Goal: Task Accomplishment & Management: Complete application form

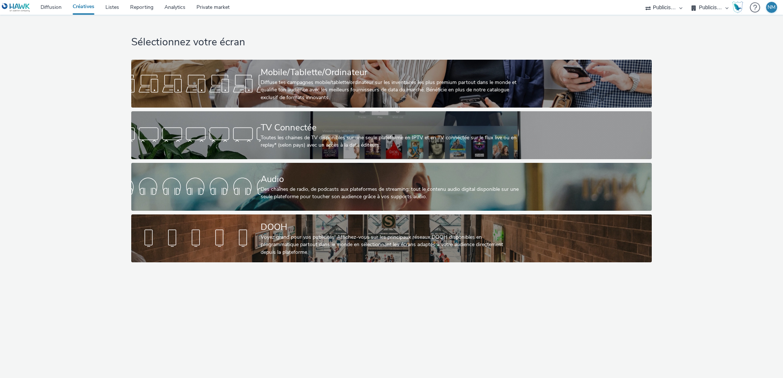
select select "f97d6638-e0a1-4f7a-bf46-55015878e29e"
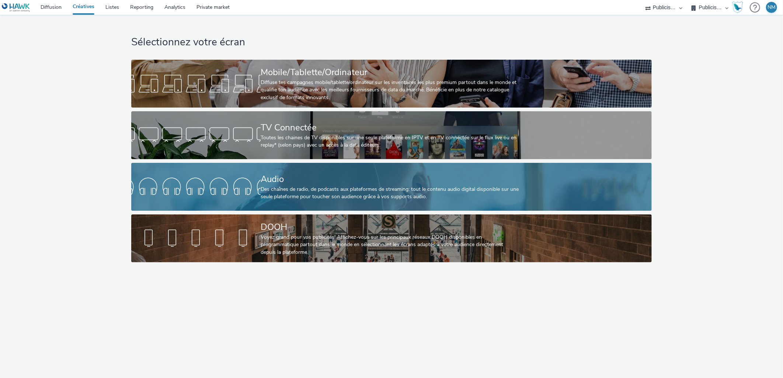
click at [312, 186] on div "Des chaînes de radio, de podcasts aux plateformes de streaming: tout le contenu…" at bounding box center [390, 193] width 259 height 15
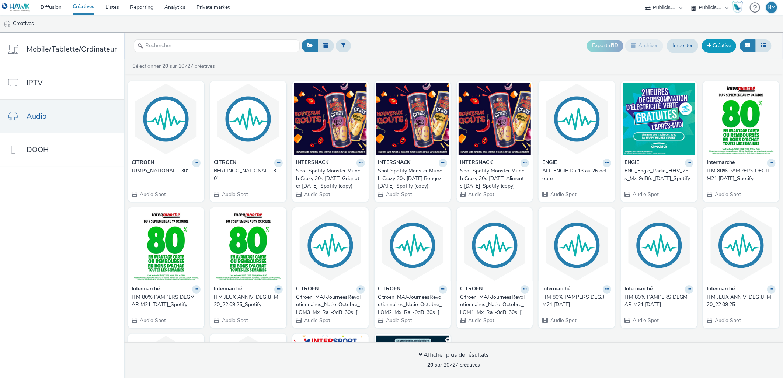
click at [724, 43] on link "Créative" at bounding box center [719, 45] width 34 height 13
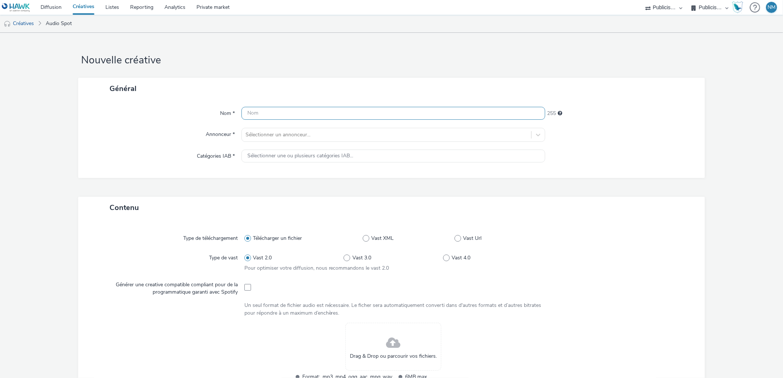
click at [291, 108] on input "text" at bounding box center [394, 113] width 304 height 13
paste input "Citroen_MAJ-JourneesRevolutionnaires_Natio-Octobre_LOM1_Mx_Ra_-9dB_30s_[DATE]"
type input "Citroen_MAJ-JourneesRevolutionnaires_Natio-Octobre_LOM1_Mx_Ra_-9dB_30s_[DATE]"
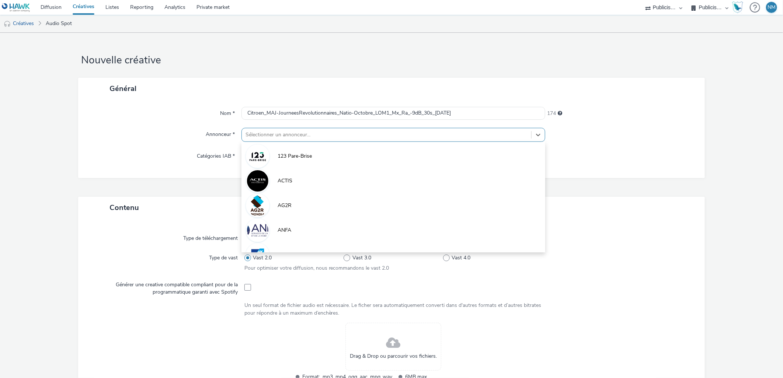
click at [277, 134] on div at bounding box center [387, 135] width 283 height 9
click at [248, 89] on div "Général" at bounding box center [391, 89] width 627 height 22
click at [278, 131] on div at bounding box center [387, 135] width 283 height 9
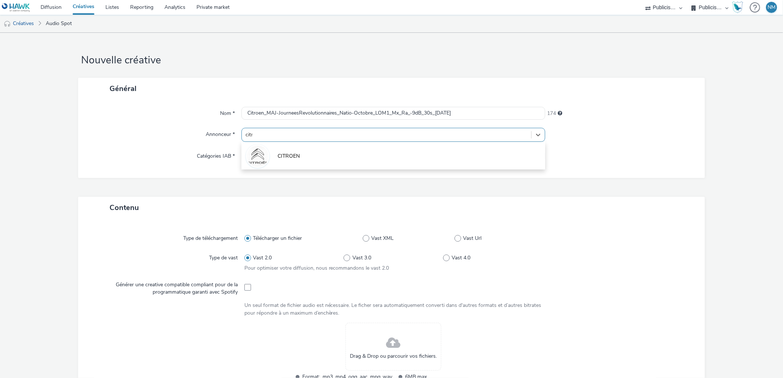
type input "[PERSON_NAME]"
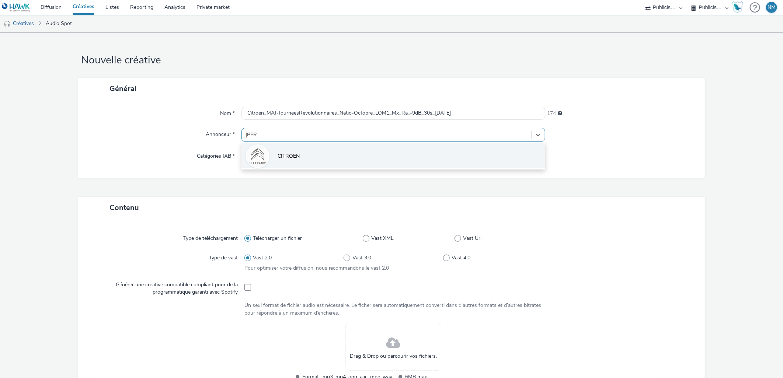
click at [280, 152] on li "CITROEN" at bounding box center [394, 155] width 304 height 25
type input "[URL][DOMAIN_NAME]"
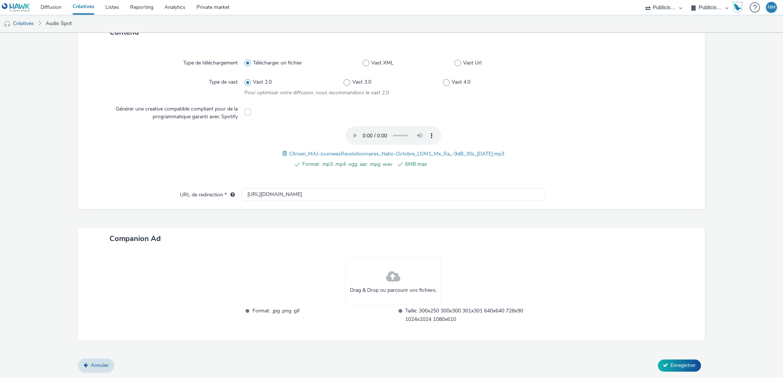
scroll to position [179, 0]
click at [663, 368] on icon at bounding box center [665, 366] width 5 height 5
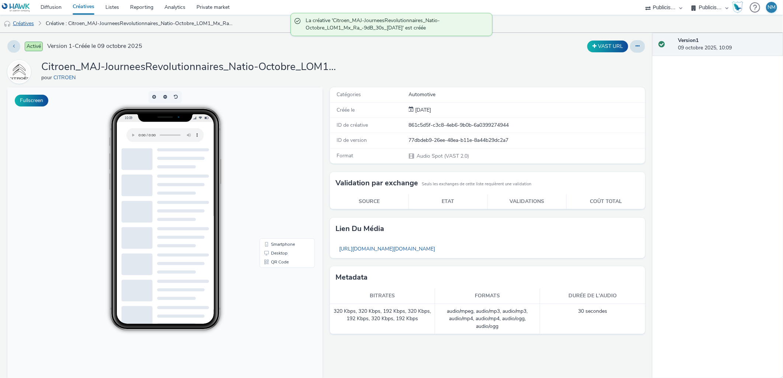
click at [34, 22] on link "Créatives" at bounding box center [19, 24] width 38 height 18
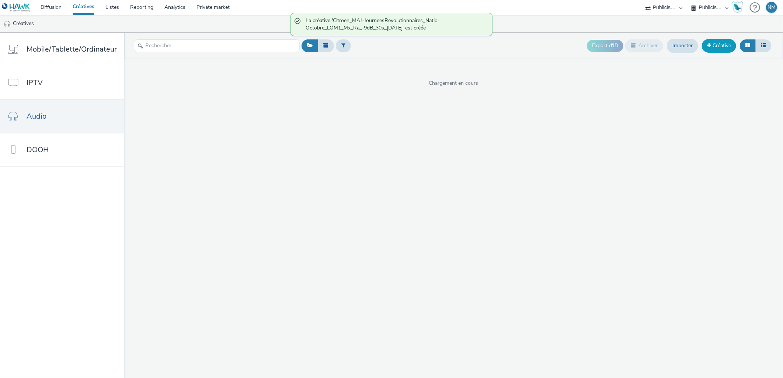
click at [724, 47] on link "Créative" at bounding box center [719, 45] width 34 height 13
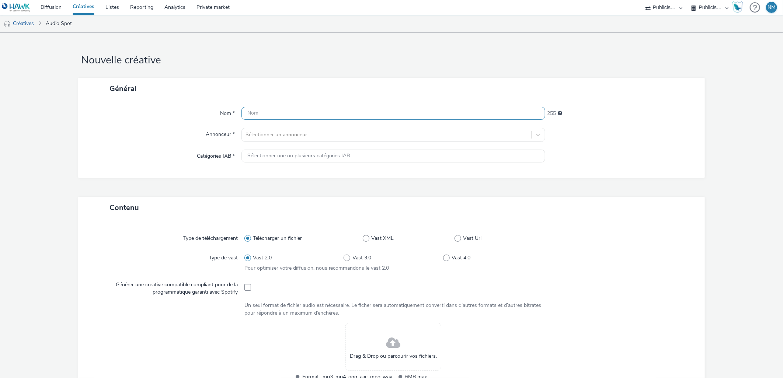
click at [254, 111] on input "text" at bounding box center [394, 113] width 304 height 13
paste input "Citroen_MAJ-JourneesRevolutionnaires_Natio-Octobre_LOM2_Mx_Ra_-9dB_30s_[DATE]"
type input "Citroen_MAJ-JourneesRevolutionnaires_Natio-Octobre_LOM2_Mx_Ra_-9dB_30s_[DATE]"
click at [260, 127] on div "Nom * Citroen_MAJ-JourneesRevolutionnaires_Natio-Octobre_LOM2_Mx_Ra_-9dB_30s_[D…" at bounding box center [391, 139] width 627 height 79
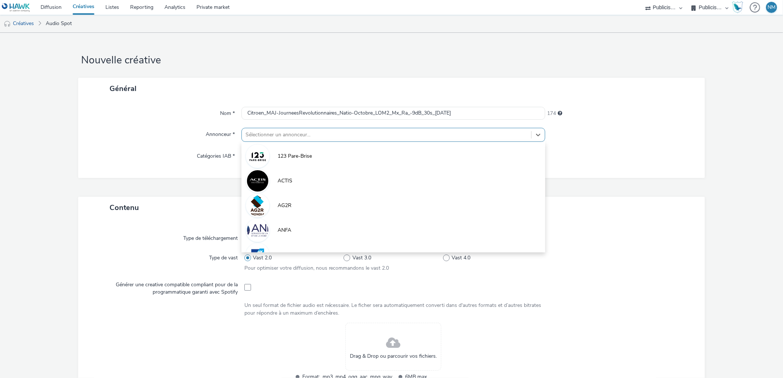
click at [266, 133] on div at bounding box center [387, 135] width 283 height 9
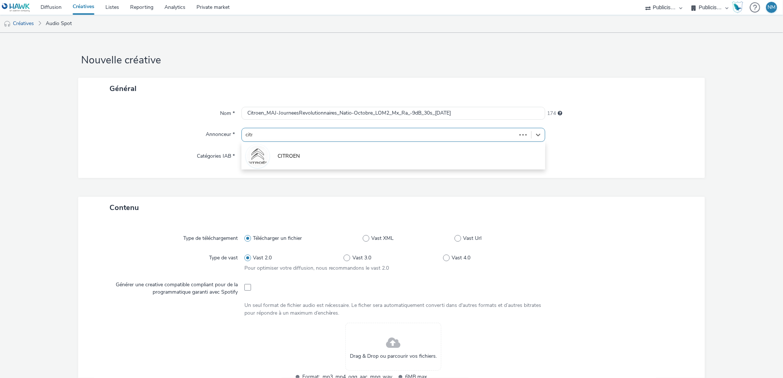
type input "[PERSON_NAME]"
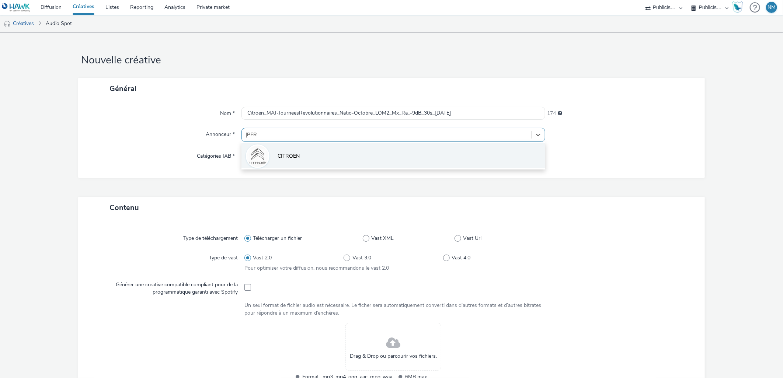
click at [272, 146] on li "CITROEN" at bounding box center [394, 155] width 304 height 25
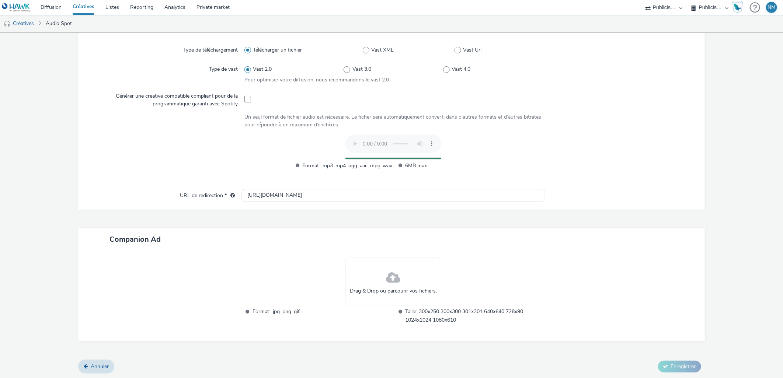
scroll to position [179, 0]
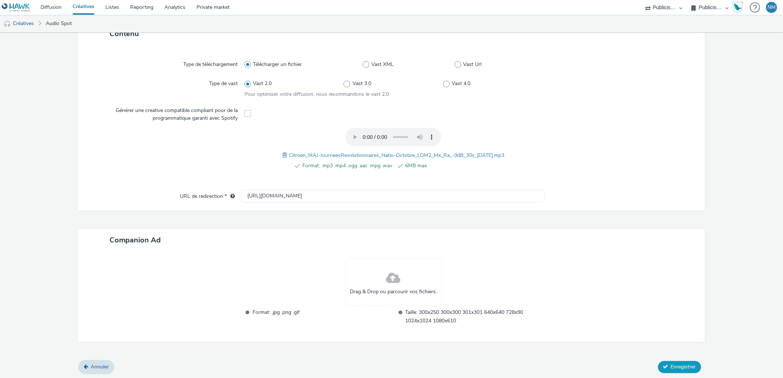
click at [671, 368] on span "Enregistrer" at bounding box center [683, 367] width 25 height 7
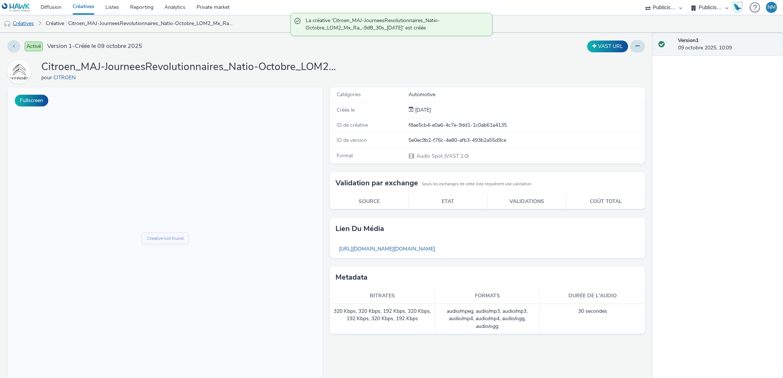
click at [16, 23] on link "Créatives" at bounding box center [19, 24] width 38 height 18
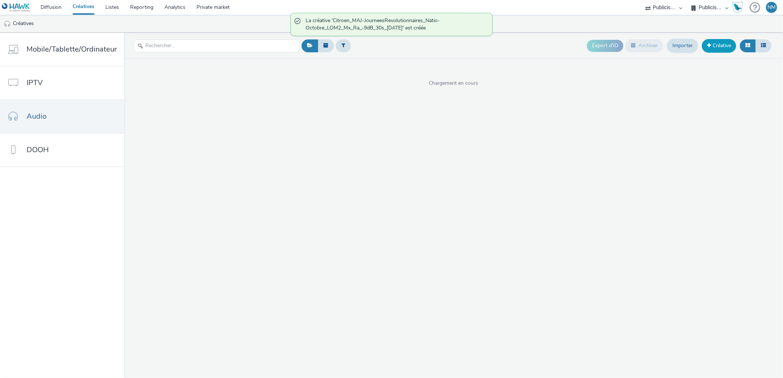
click at [724, 48] on link "Créative" at bounding box center [719, 45] width 34 height 13
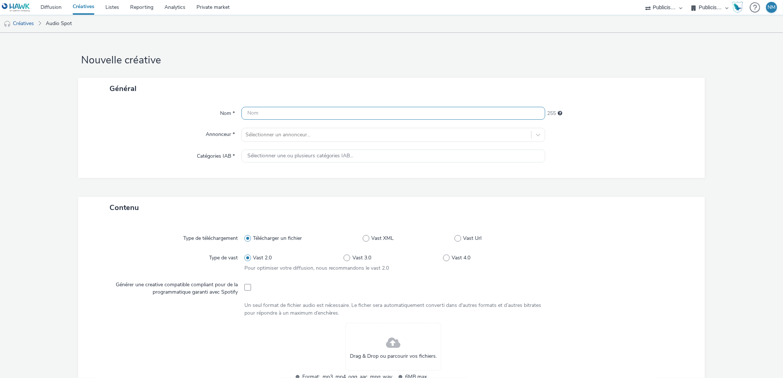
click at [290, 108] on input "text" at bounding box center [394, 113] width 304 height 13
paste input "Citroen_MAJ-JourneesRevolutionnaires_Natio-Octobre_LOM3_Mx_Ra_-9dB_30s_[DATE]"
type input "Citroen_MAJ-JourneesRevolutionnaires_Natio-Octobre_LOM3_Mx_Ra_-9dB_30s_[DATE]"
click at [287, 134] on div at bounding box center [387, 135] width 283 height 9
type input "citroen"
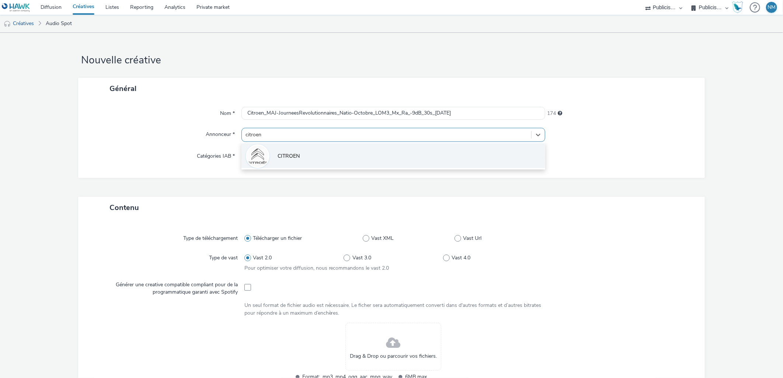
click at [286, 153] on span "CITROEN" at bounding box center [289, 156] width 22 height 7
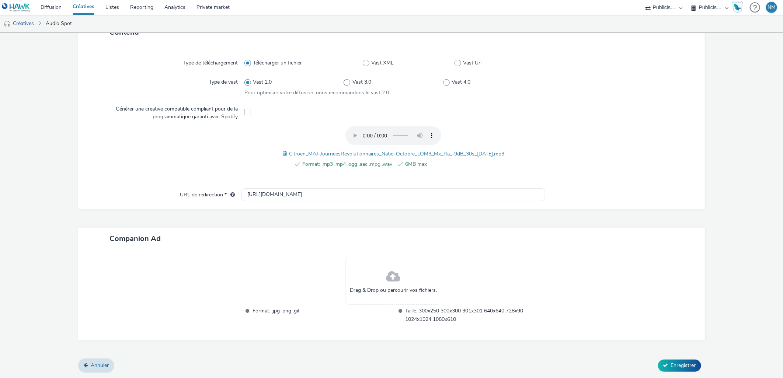
scroll to position [179, 0]
click at [672, 366] on span "Enregistrer" at bounding box center [683, 367] width 25 height 7
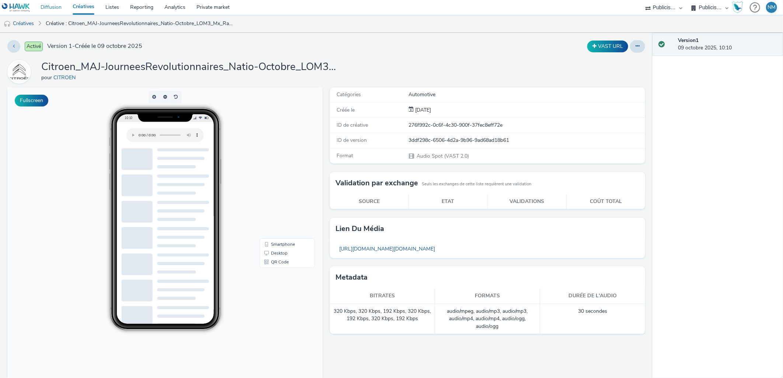
click at [54, 6] on link "Diffusion" at bounding box center [51, 7] width 32 height 15
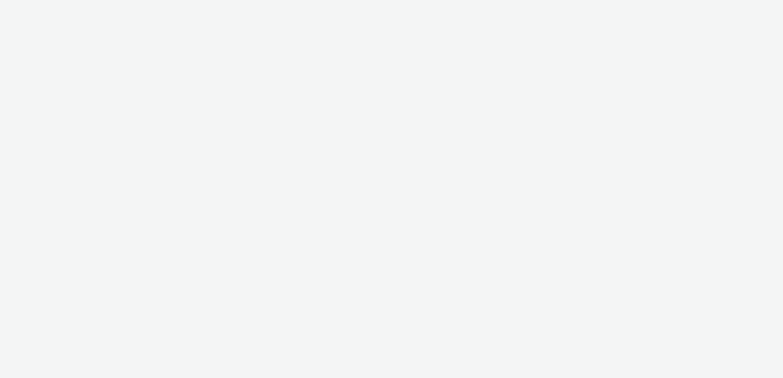
select select "f97d6638-e0a1-4f7a-bf46-55015878e29e"
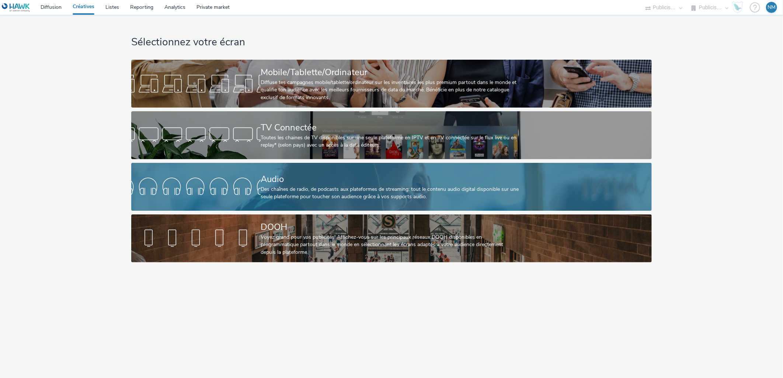
click at [275, 197] on div "Des chaînes de radio, de podcasts aux plateformes de streaming: tout le contenu…" at bounding box center [390, 193] width 259 height 15
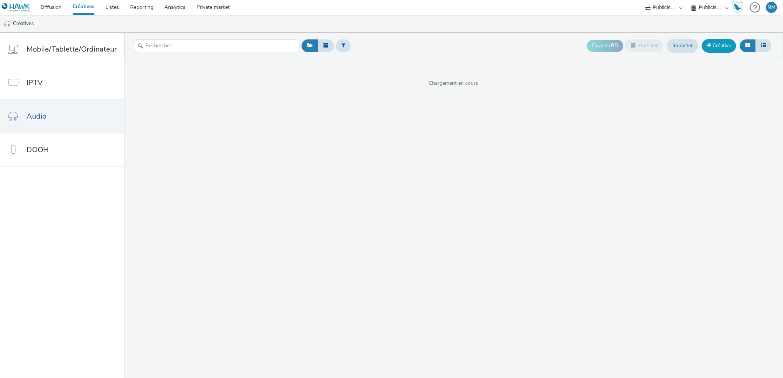
click at [712, 44] on link "Créative" at bounding box center [719, 45] width 34 height 13
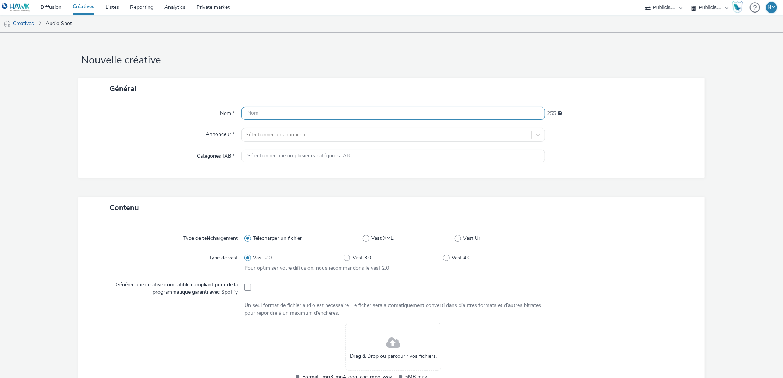
click at [281, 111] on input "text" at bounding box center [394, 113] width 304 height 13
click at [277, 114] on input "text" at bounding box center [394, 113] width 304 height 13
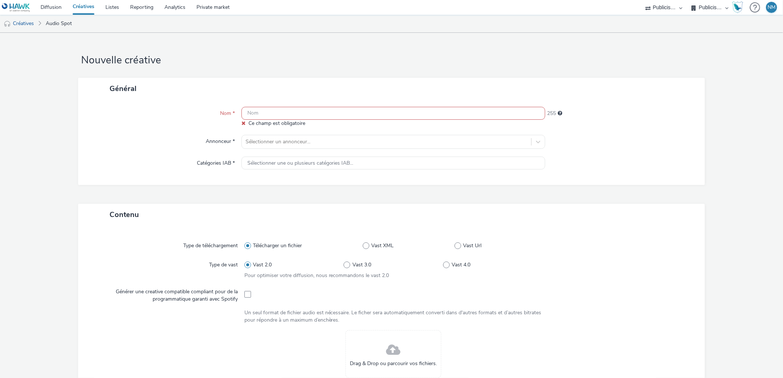
click at [296, 116] on input "text" at bounding box center [394, 113] width 304 height 13
paste input "PEUGEOT_VU_Dicton_30s_Comedie_250924_MIXRADIO"
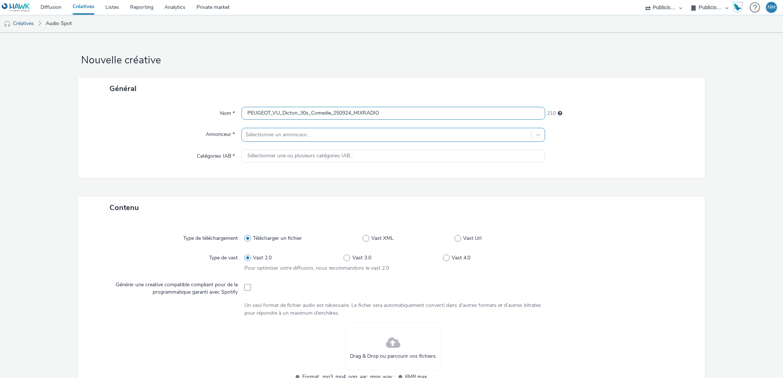
type input "PEUGEOT_VU_Dicton_30s_Comedie_250924_MIXRADIO"
click at [281, 133] on div at bounding box center [387, 135] width 283 height 9
type input "peu"
click at [281, 157] on span "Peugeot" at bounding box center [287, 156] width 19 height 7
type input "http://peugeot.fr"
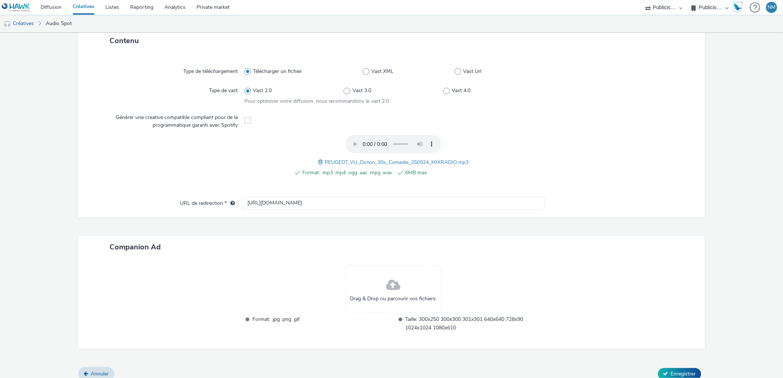
scroll to position [179, 0]
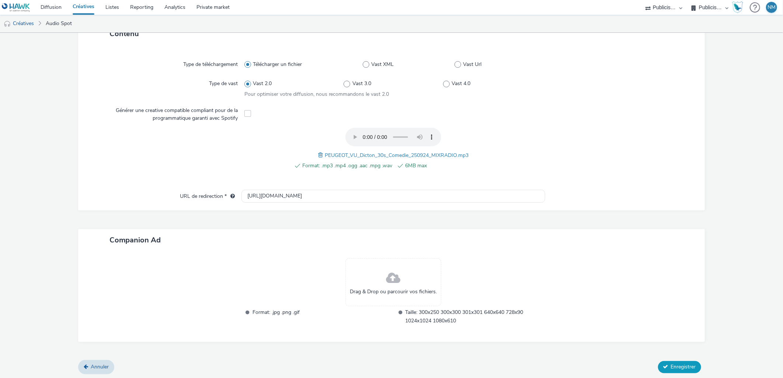
click at [671, 367] on span "Enregistrer" at bounding box center [683, 367] width 25 height 7
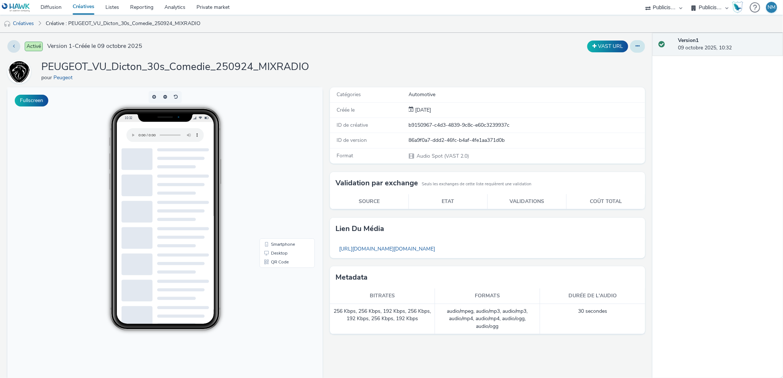
click at [630, 45] on button at bounding box center [637, 46] width 15 height 13
click at [614, 88] on link "Copier l'ID" at bounding box center [617, 90] width 55 height 15
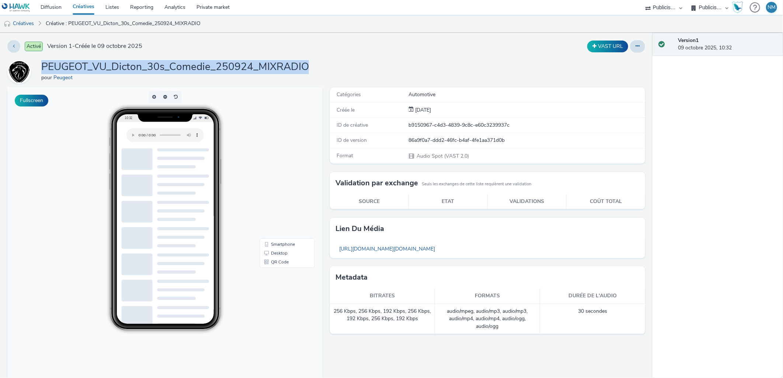
drag, startPoint x: 44, startPoint y: 66, endPoint x: 315, endPoint y: 66, distance: 271.1
click at [315, 66] on div "PEUGEOT_VU_Dicton_30s_Comedie_250924_MIXRADIO pour Peugeot" at bounding box center [326, 72] width 638 height 24
copy h1 "PEUGEOT_VU_Dicton_30s_Comedie_250924_MIXRADIO"
click at [207, 5] on link "Private market" at bounding box center [213, 7] width 44 height 15
